Goal: Transaction & Acquisition: Book appointment/travel/reservation

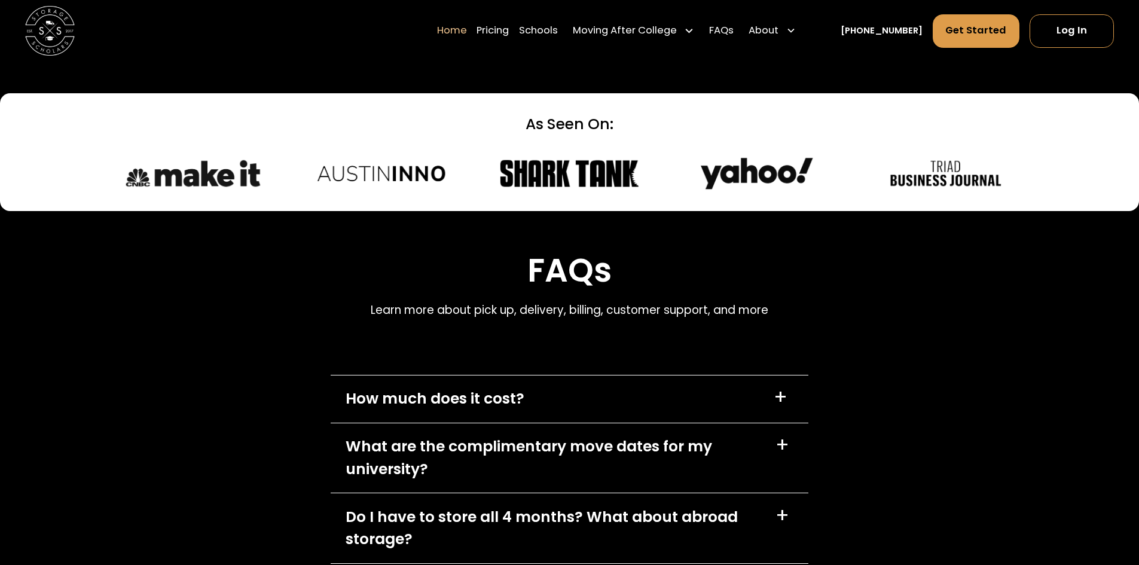
scroll to position [3407, 0]
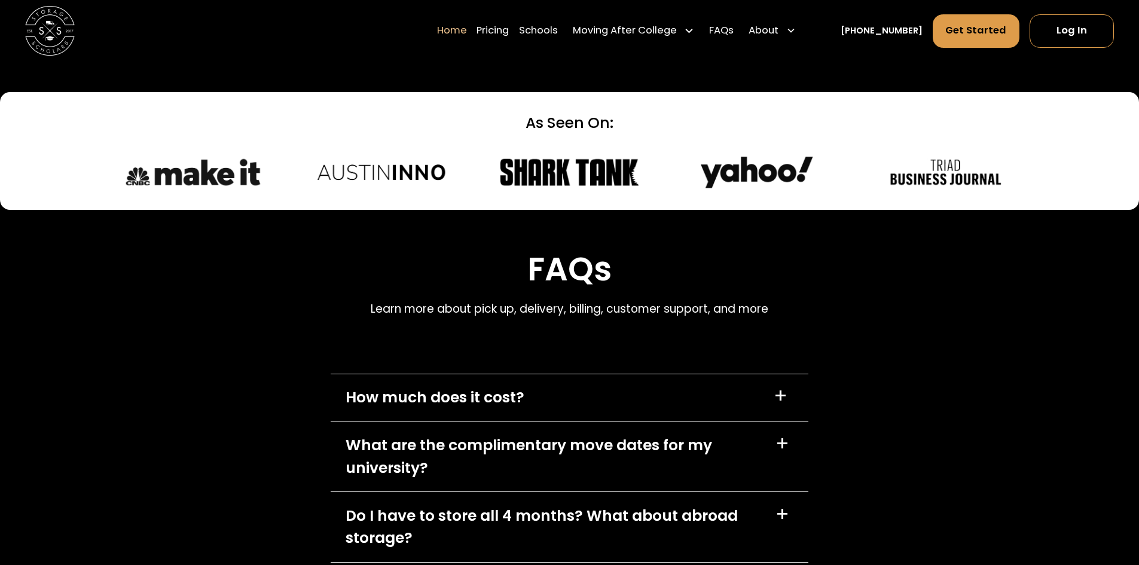
click at [785, 451] on div "+" at bounding box center [782, 444] width 14 height 20
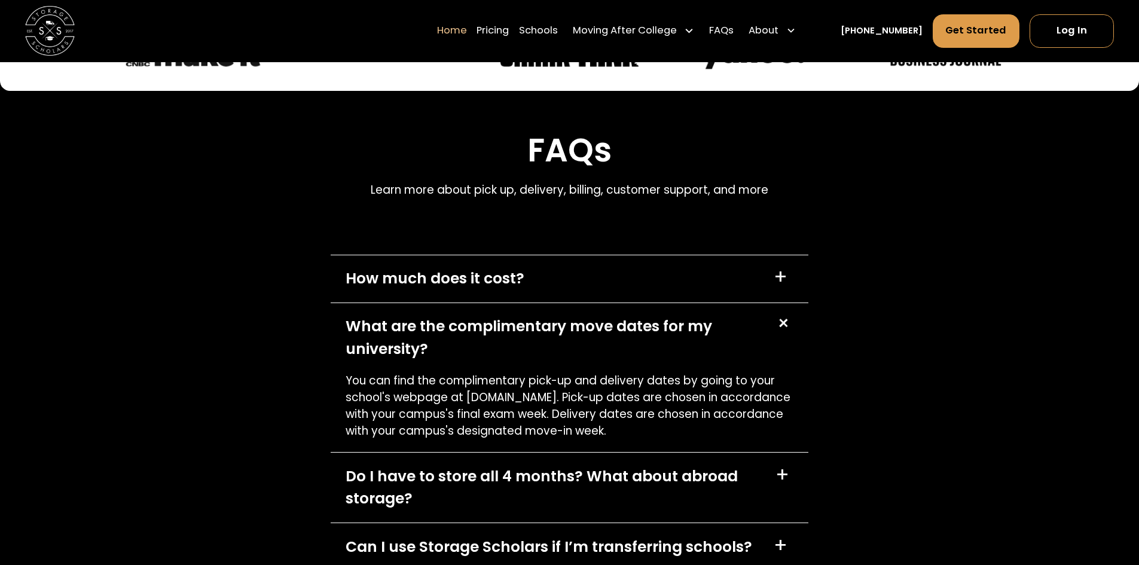
scroll to position [3526, 0]
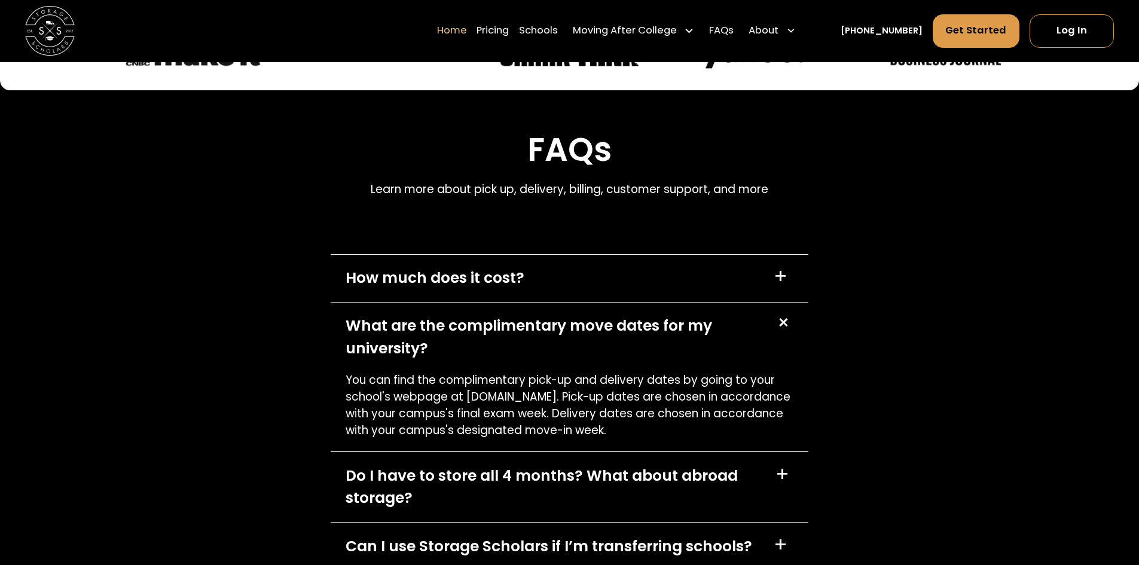
click at [773, 476] on div "Do I have to store all 4 months? What about abroad storage? +" at bounding box center [570, 487] width 478 height 70
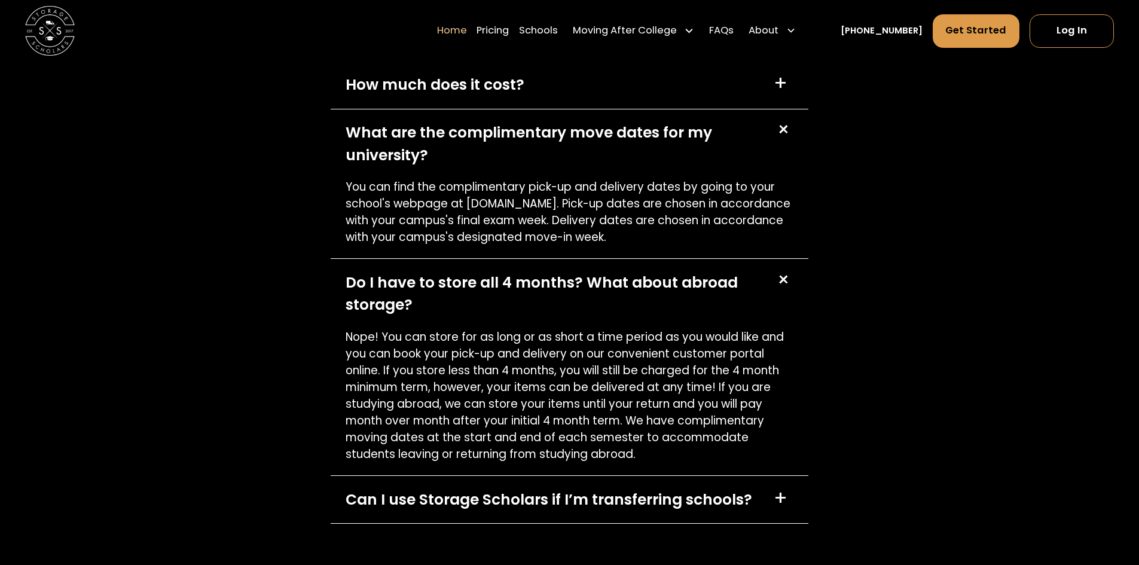
scroll to position [3766, 0]
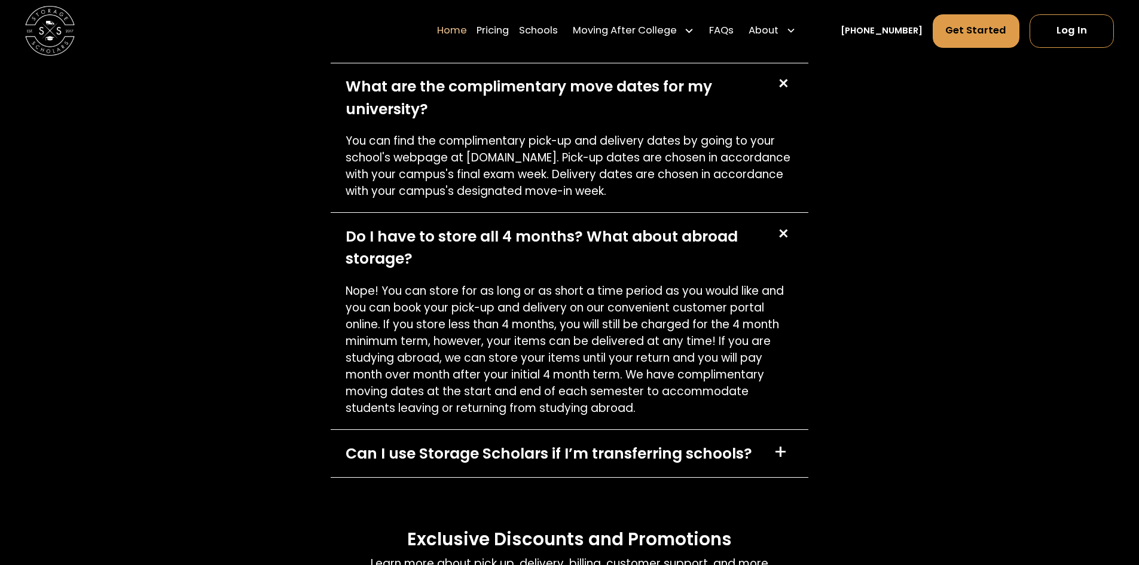
click at [781, 457] on div "+" at bounding box center [780, 452] width 14 height 20
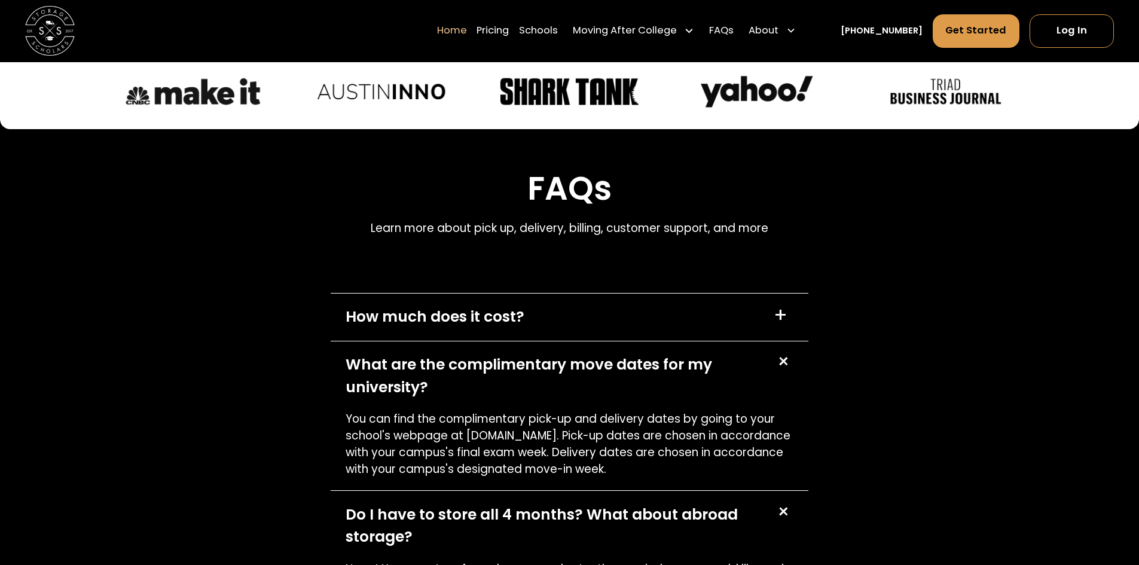
scroll to position [3407, 0]
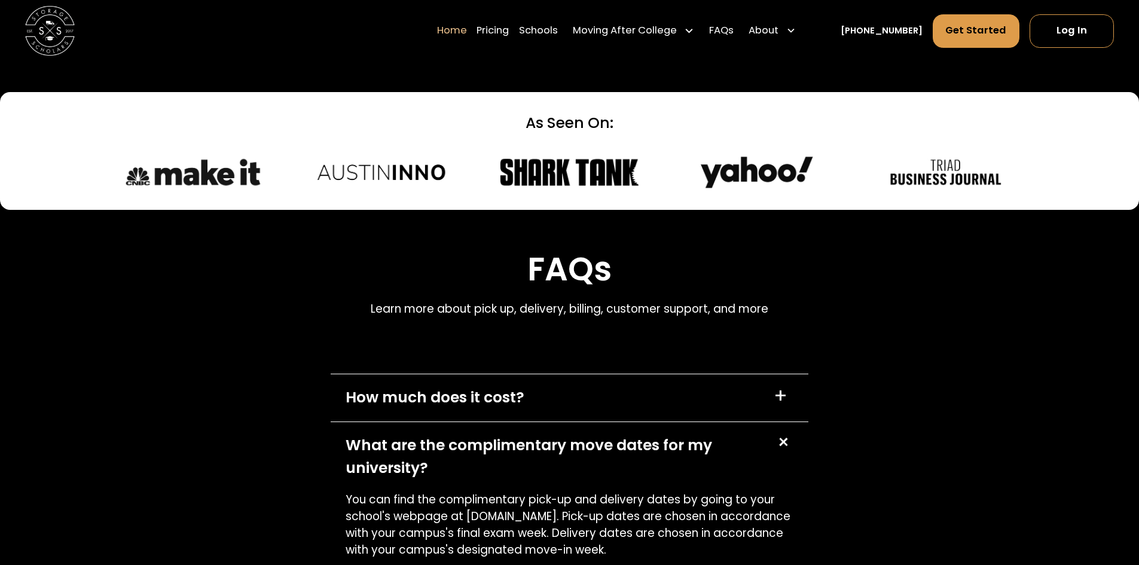
click at [785, 396] on div "+" at bounding box center [780, 396] width 14 height 20
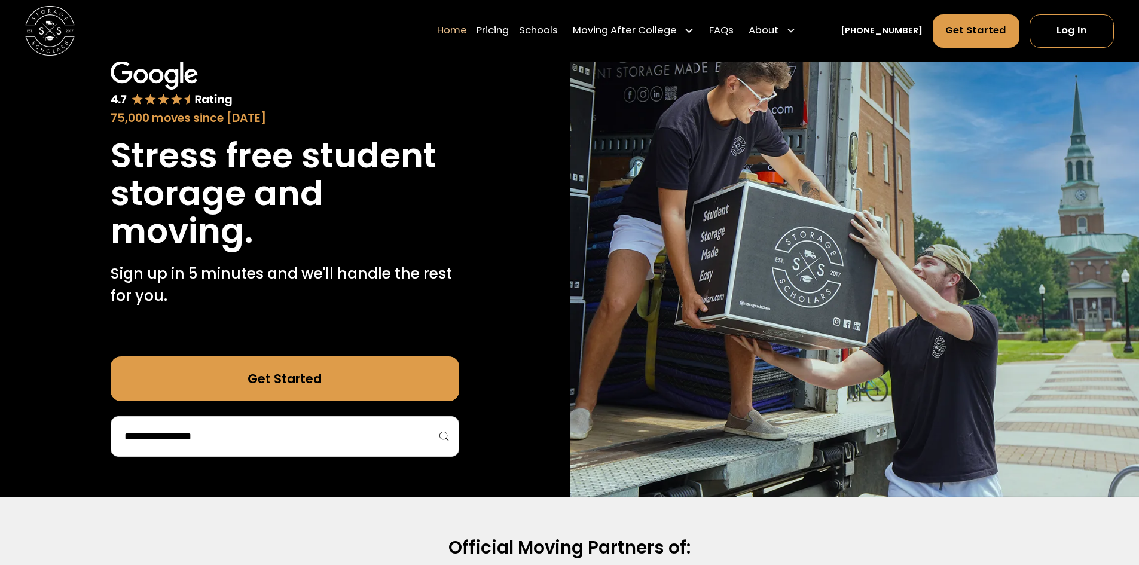
scroll to position [60, 0]
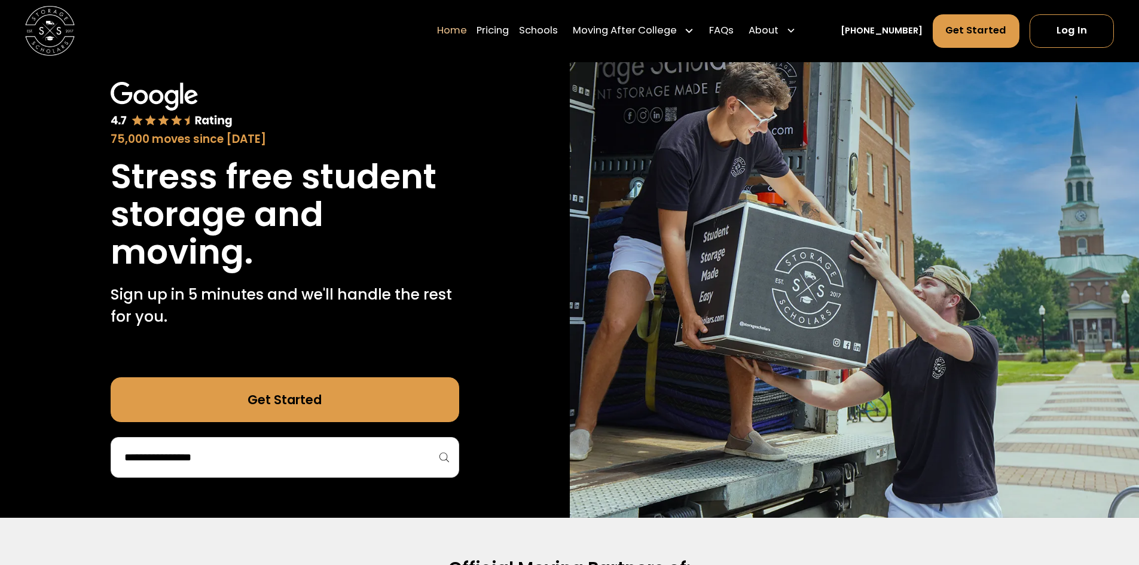
click at [315, 406] on link "Get Started" at bounding box center [285, 399] width 348 height 45
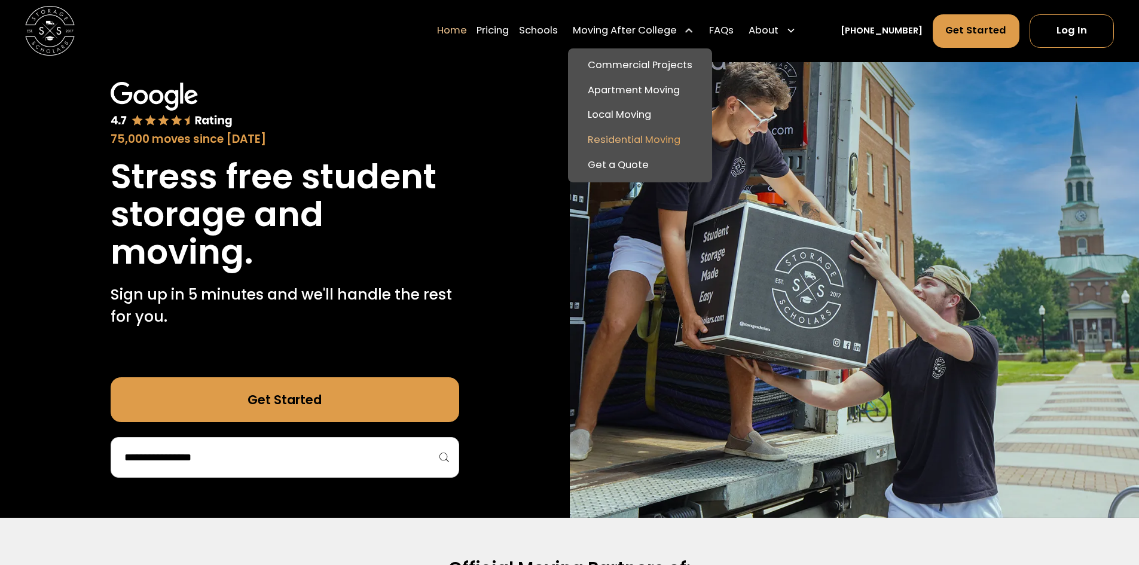
click at [624, 137] on link "Residential Moving" at bounding box center [640, 140] width 134 height 25
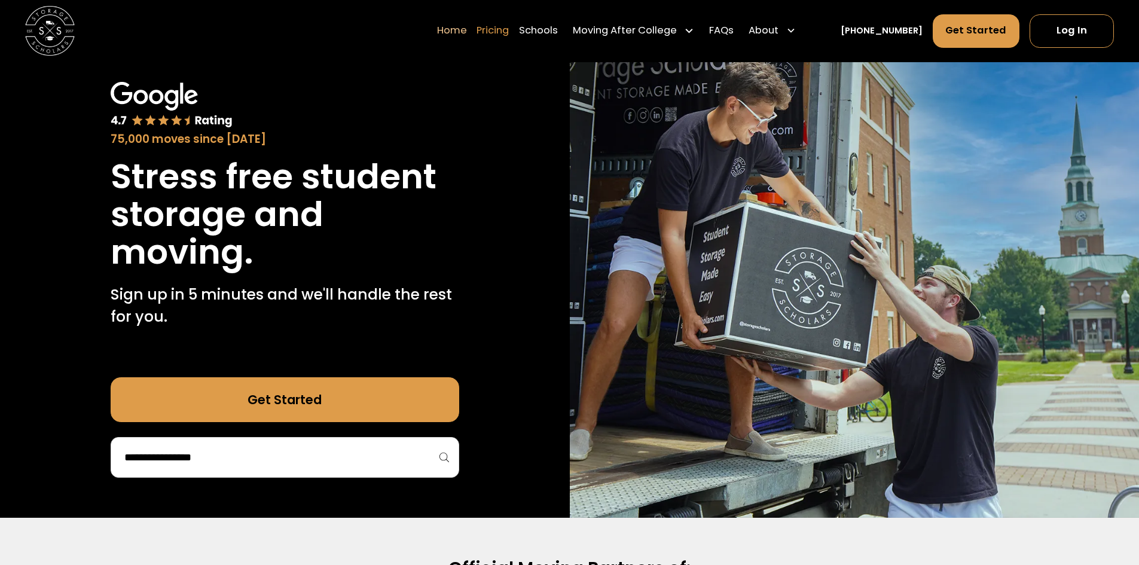
click at [509, 34] on link "Pricing" at bounding box center [492, 31] width 32 height 35
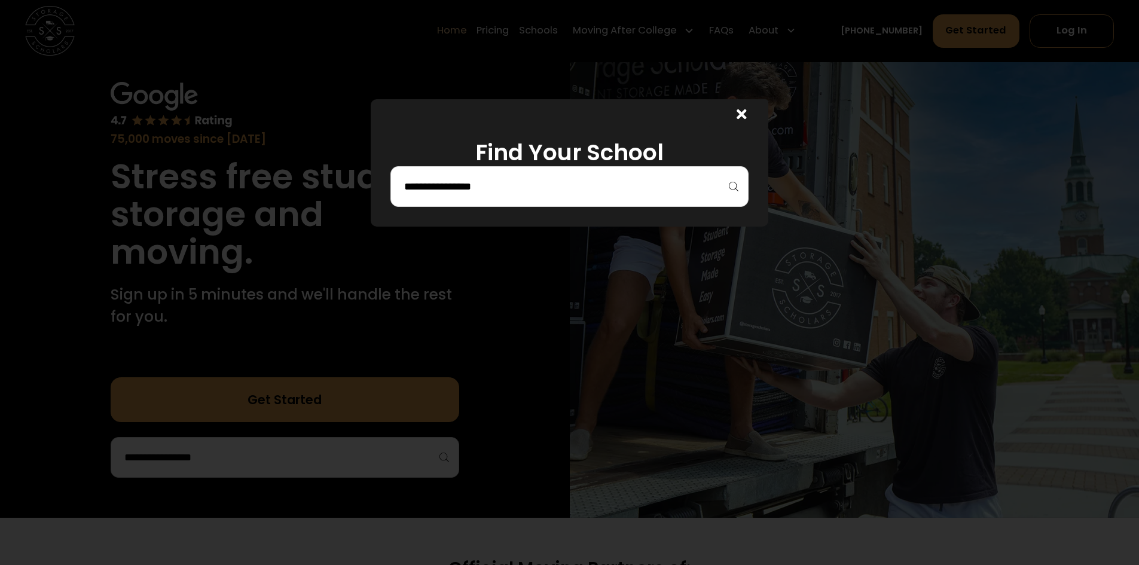
click at [751, 34] on div at bounding box center [569, 282] width 1139 height 565
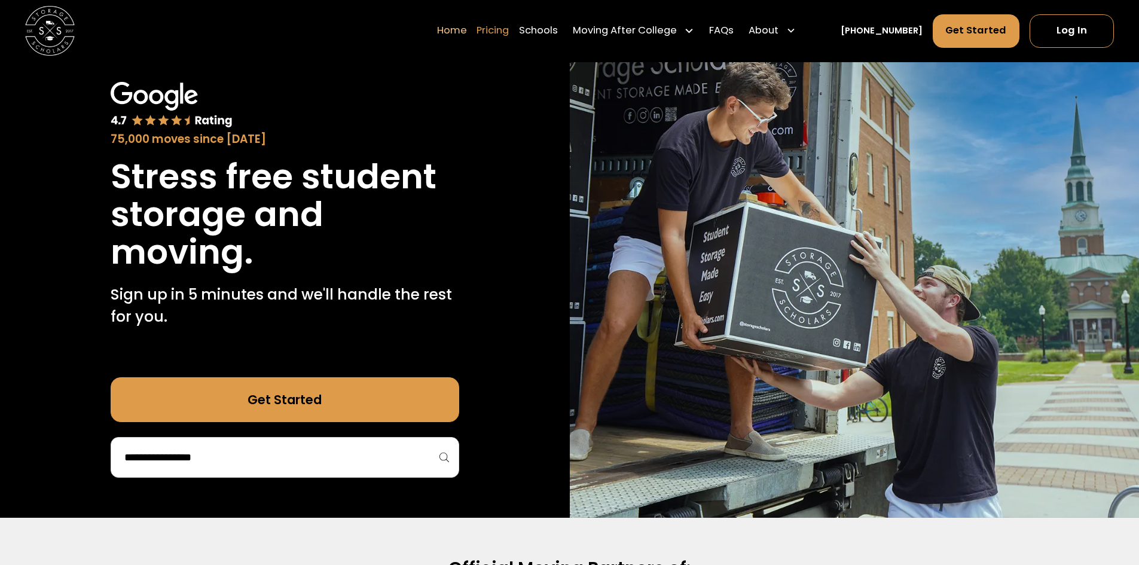
click at [500, 29] on link "Pricing" at bounding box center [492, 31] width 32 height 35
click at [509, 31] on link "Pricing" at bounding box center [492, 31] width 32 height 35
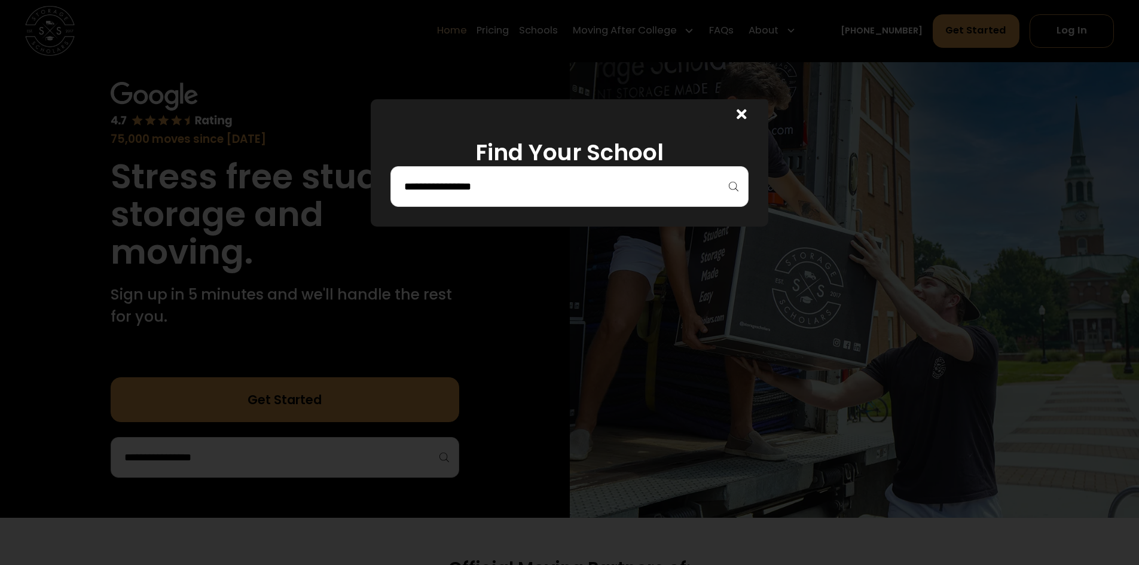
click at [460, 182] on input "search" at bounding box center [569, 186] width 333 height 20
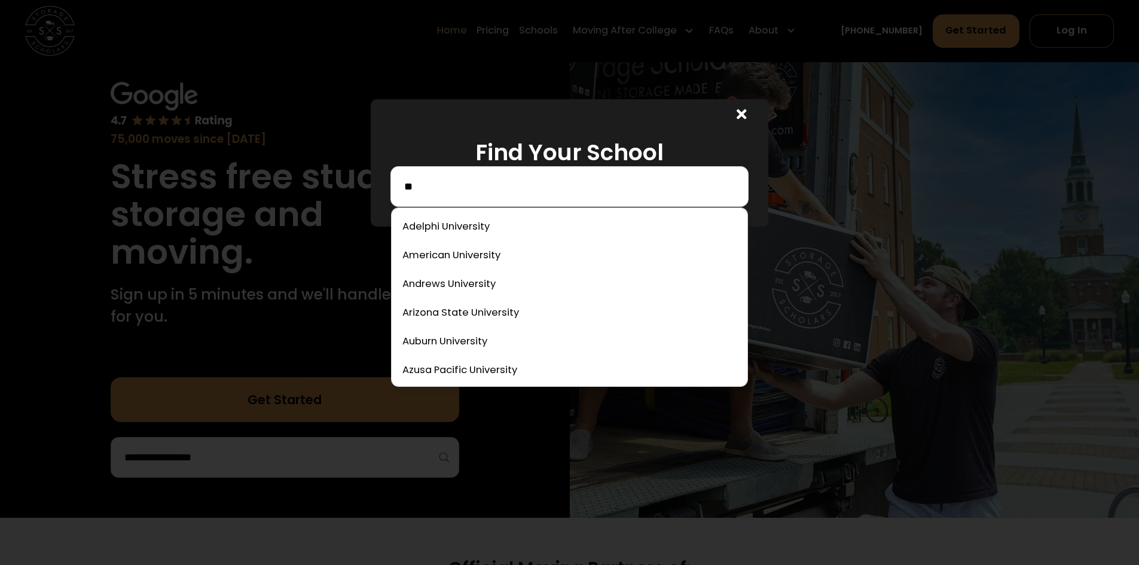
type input "*"
click at [1004, 129] on div at bounding box center [569, 282] width 1139 height 565
